Goal: Transaction & Acquisition: Obtain resource

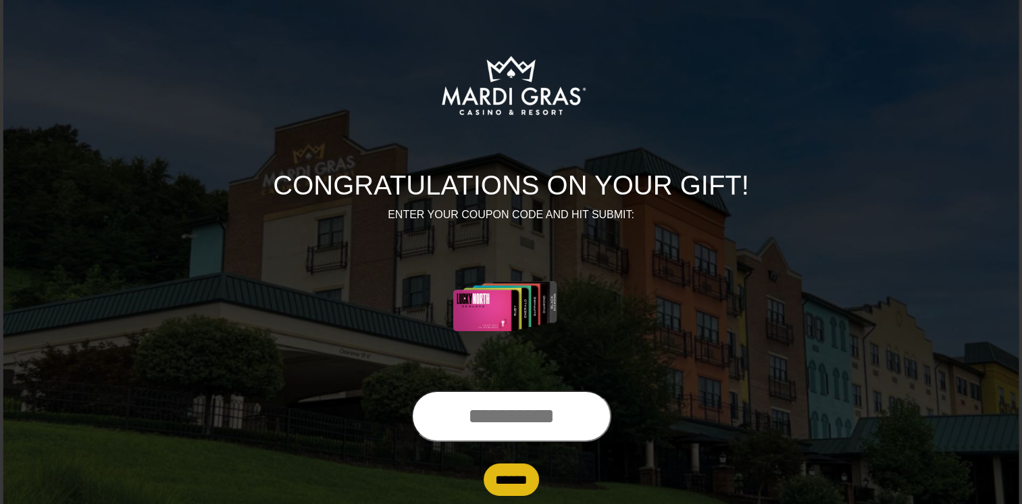
click at [501, 420] on input "text" at bounding box center [511, 415] width 200 height 51
click at [453, 417] on input "text" at bounding box center [511, 415] width 200 height 51
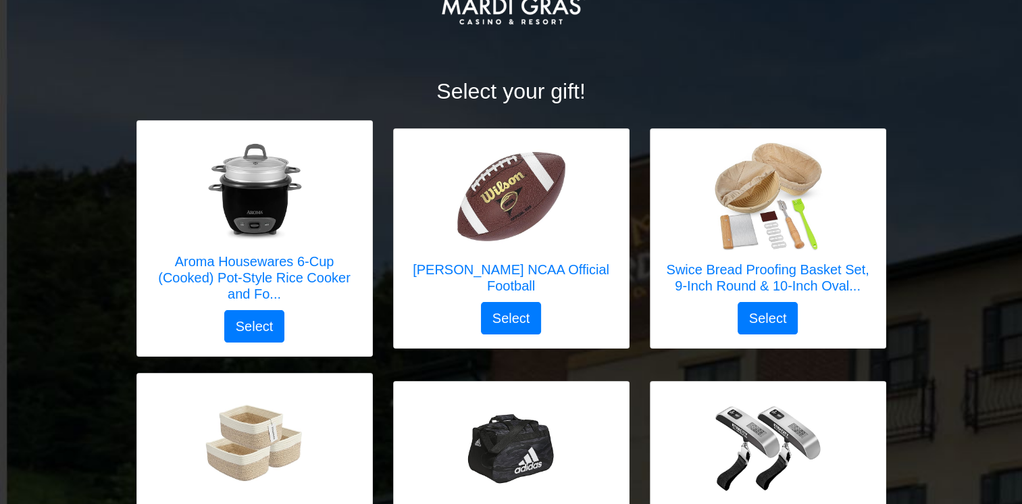
scroll to position [115, 0]
